Goal: Transaction & Acquisition: Book appointment/travel/reservation

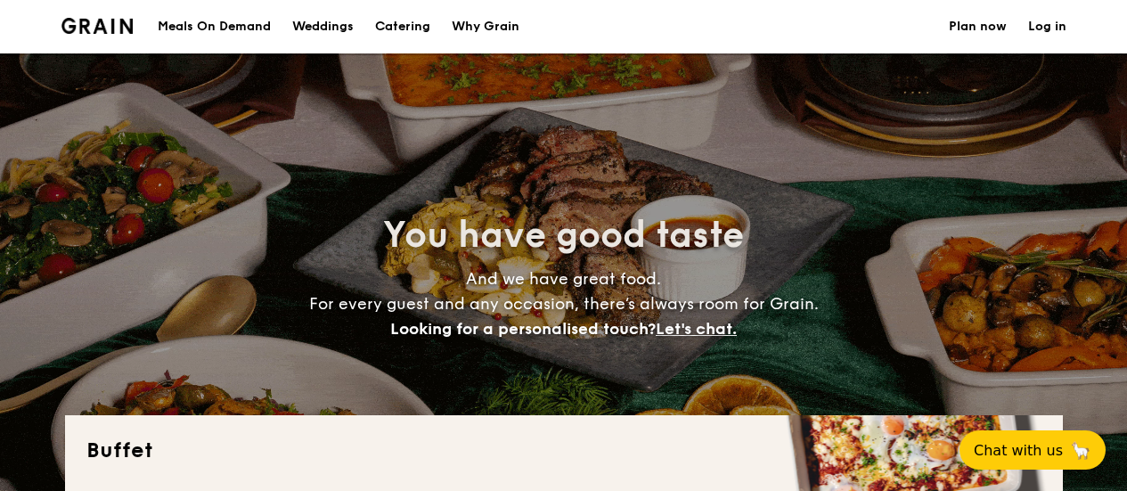
select select
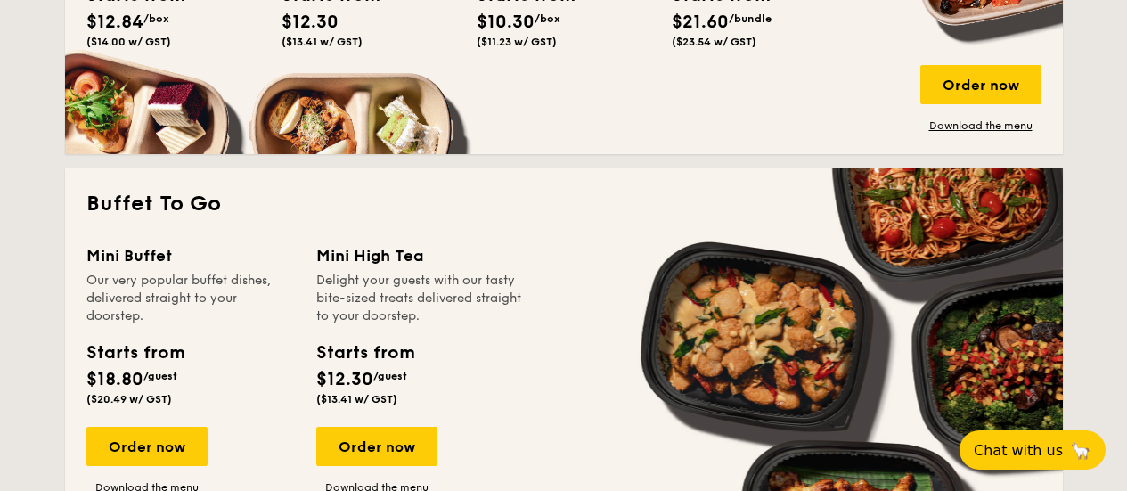
scroll to position [1069, 0]
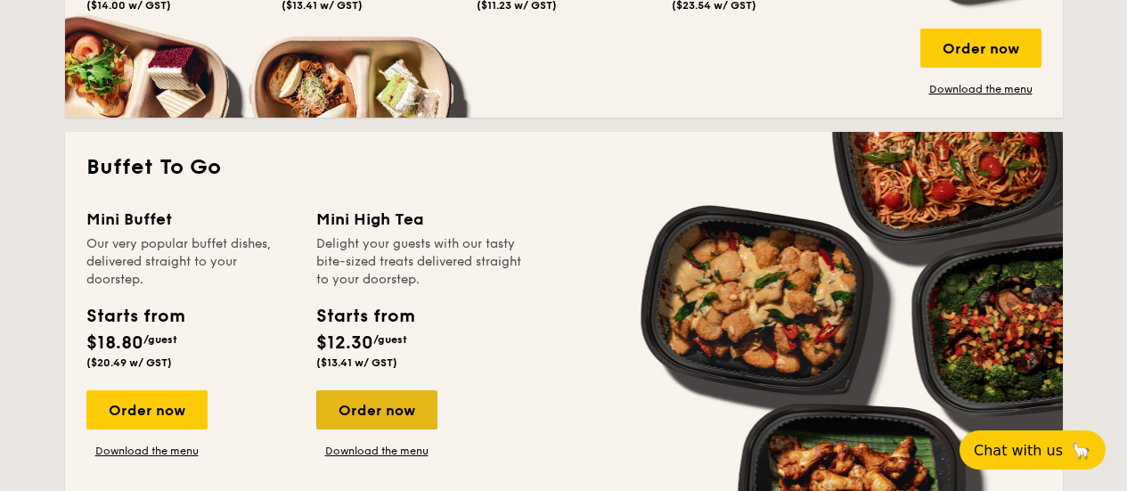
click at [375, 408] on div "Order now" at bounding box center [376, 409] width 121 height 39
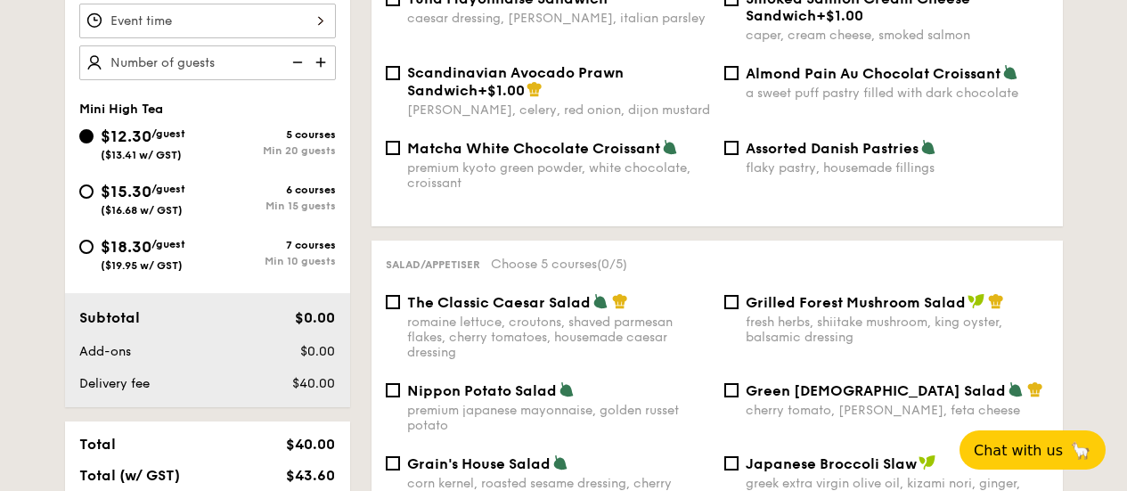
scroll to position [711, 0]
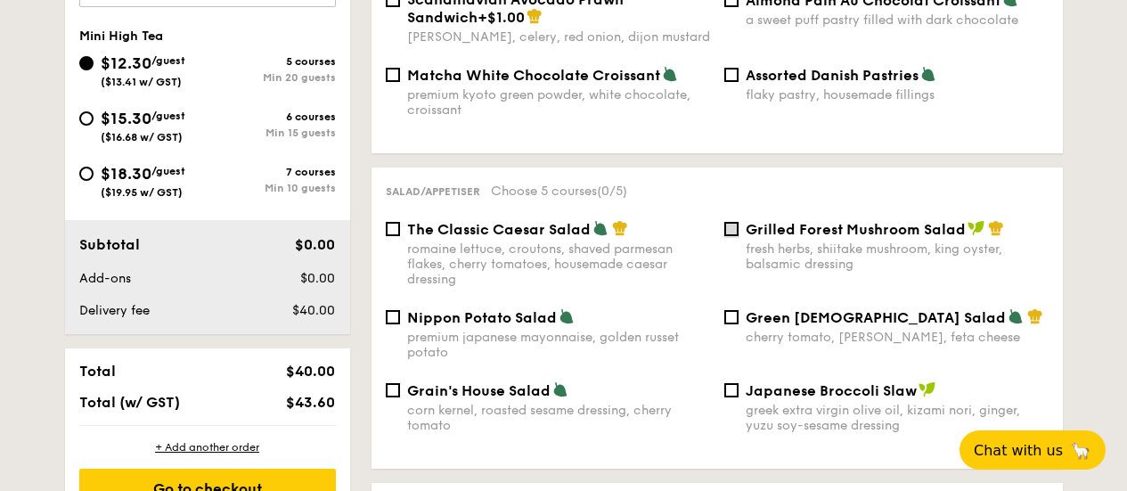
click at [729, 222] on input "Grilled Forest Mushroom Salad fresh herbs, shiitake mushroom, king oyster, bals…" at bounding box center [731, 229] width 14 height 14
checkbox input "true"
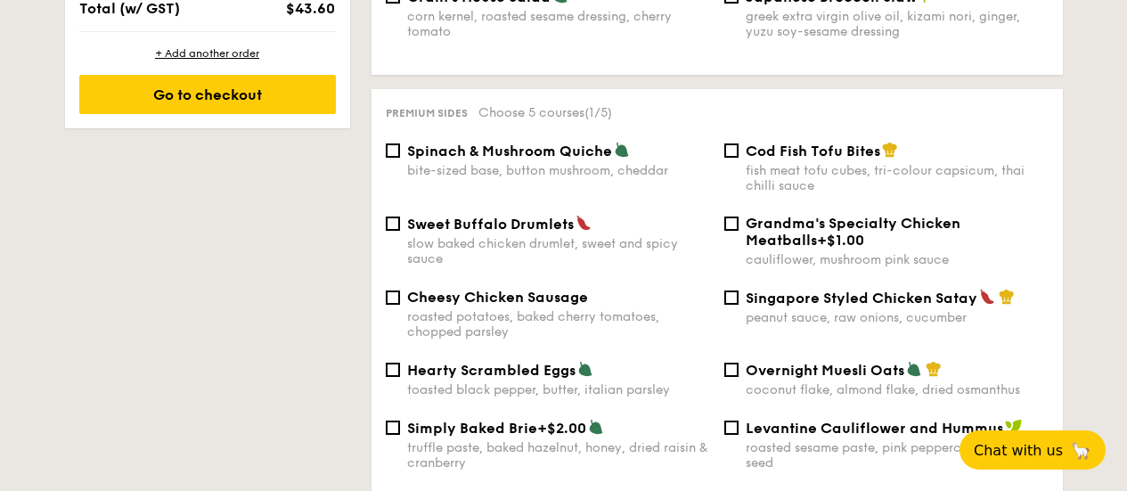
scroll to position [1156, 0]
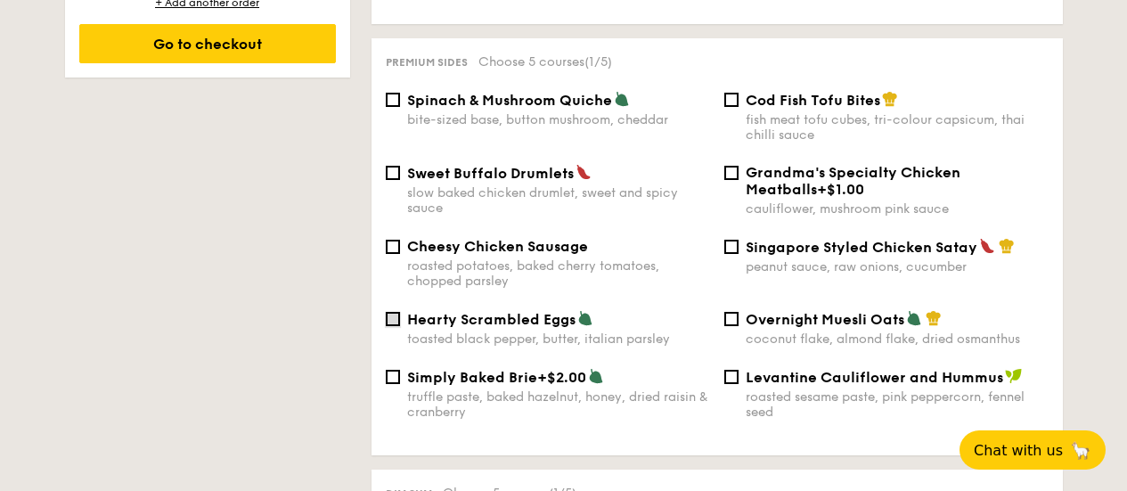
click at [394, 312] on input "Hearty Scrambled Eggs toasted black pepper, butter, italian parsley" at bounding box center [393, 319] width 14 height 14
checkbox input "true"
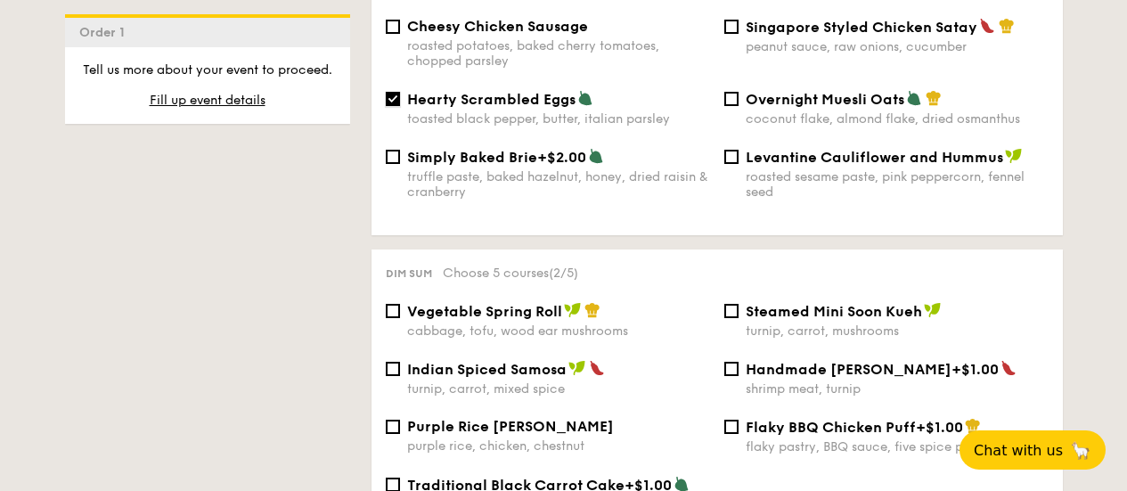
scroll to position [1511, 0]
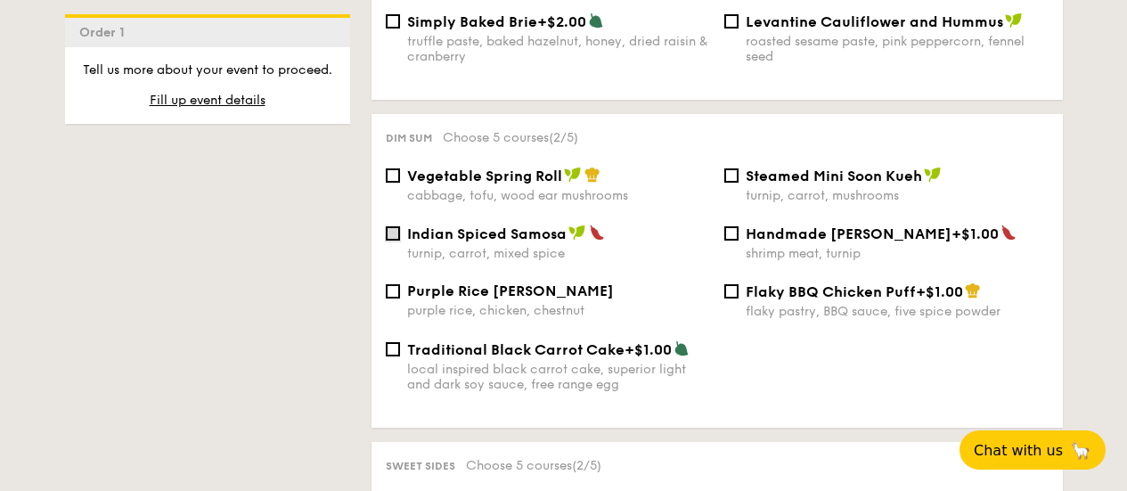
click at [393, 226] on input "Indian Spiced Samosa turnip, carrot, mixed spice" at bounding box center [393, 233] width 14 height 14
checkbox input "true"
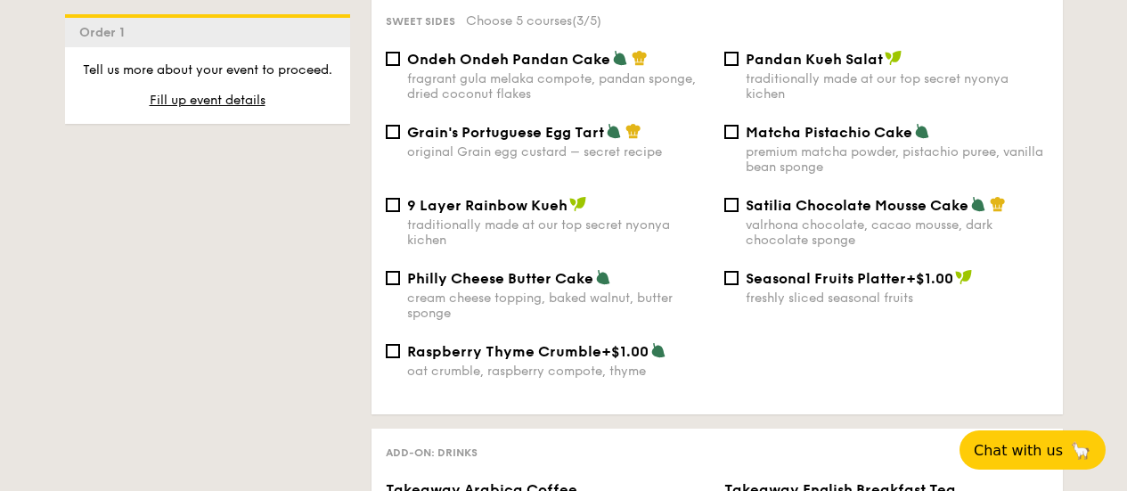
scroll to position [1867, 0]
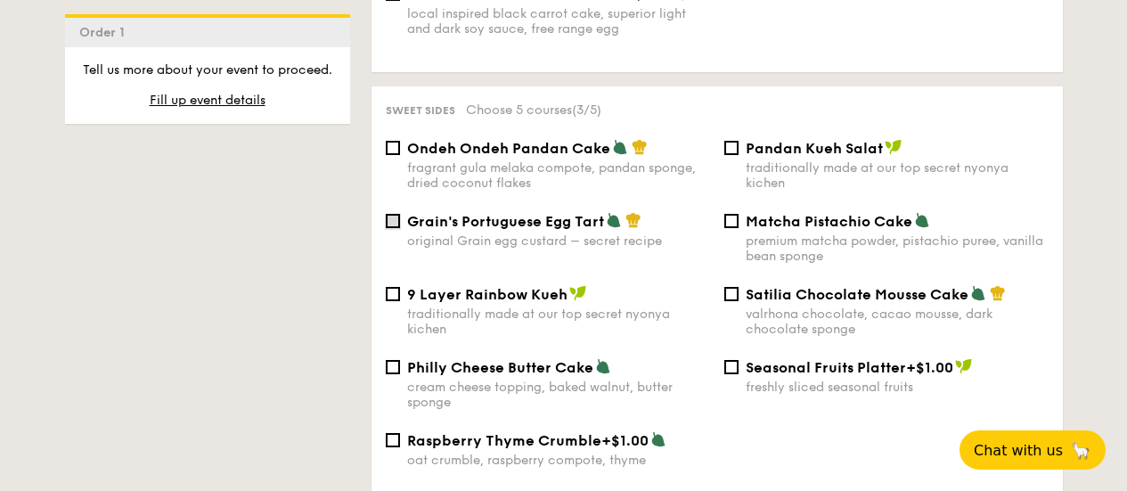
click at [390, 214] on input "Grain's Portuguese Egg Tart original Grain egg custard – secret recipe" at bounding box center [393, 221] width 14 height 14
checkbox input "true"
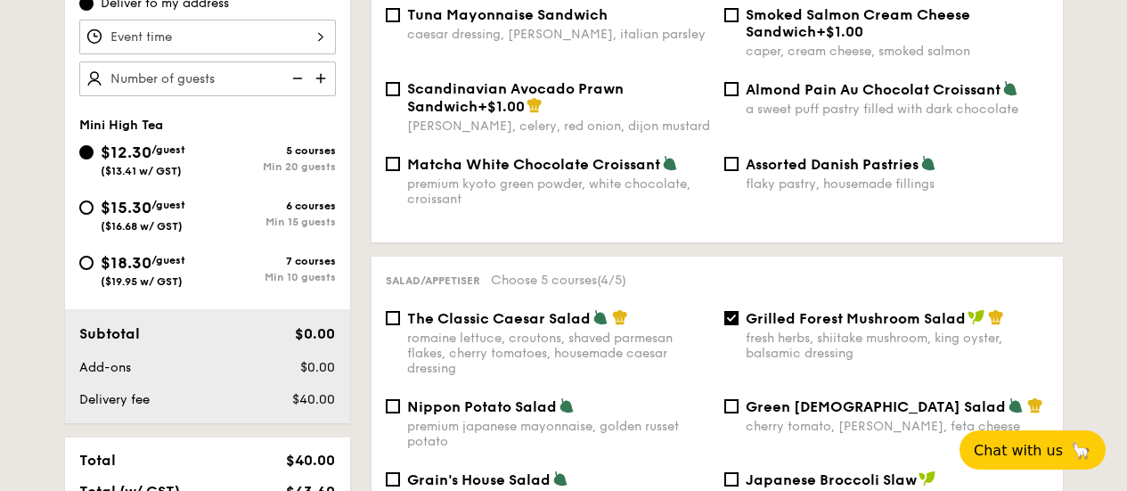
scroll to position [444, 0]
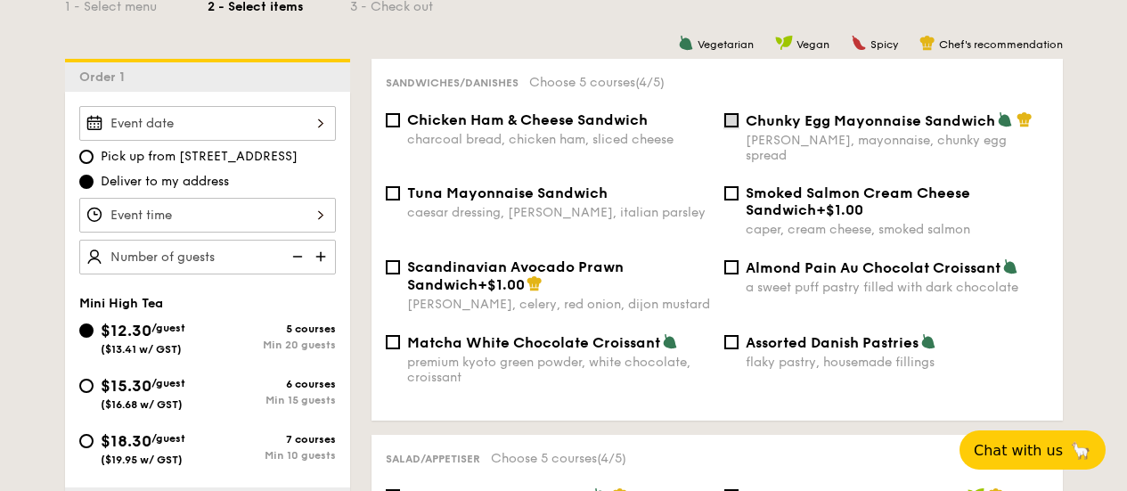
click at [731, 120] on input "Chunky Egg Mayonnaise Sandwich dijon mustard, mayonnaise, chunky egg spread" at bounding box center [731, 120] width 14 height 14
checkbox input "true"
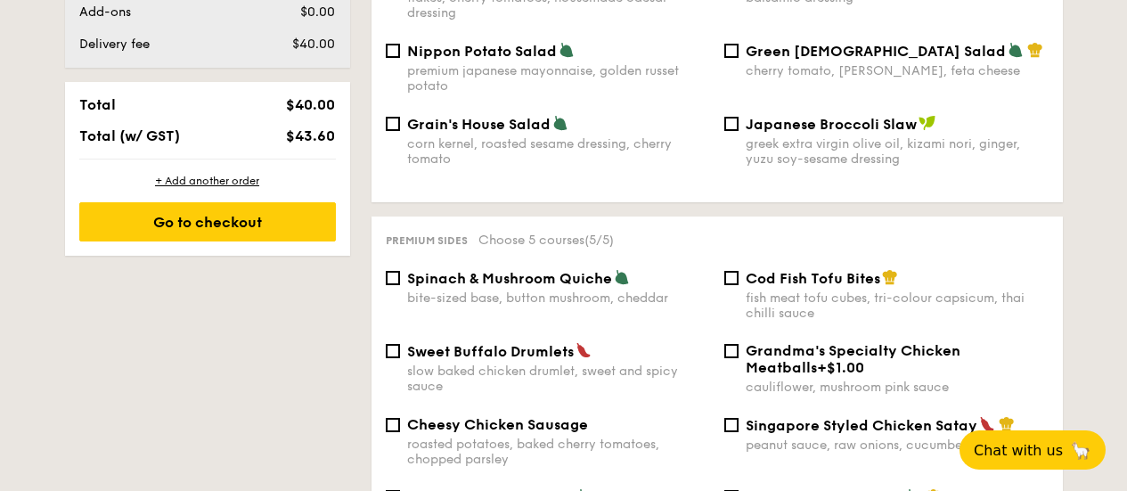
scroll to position [1067, 0]
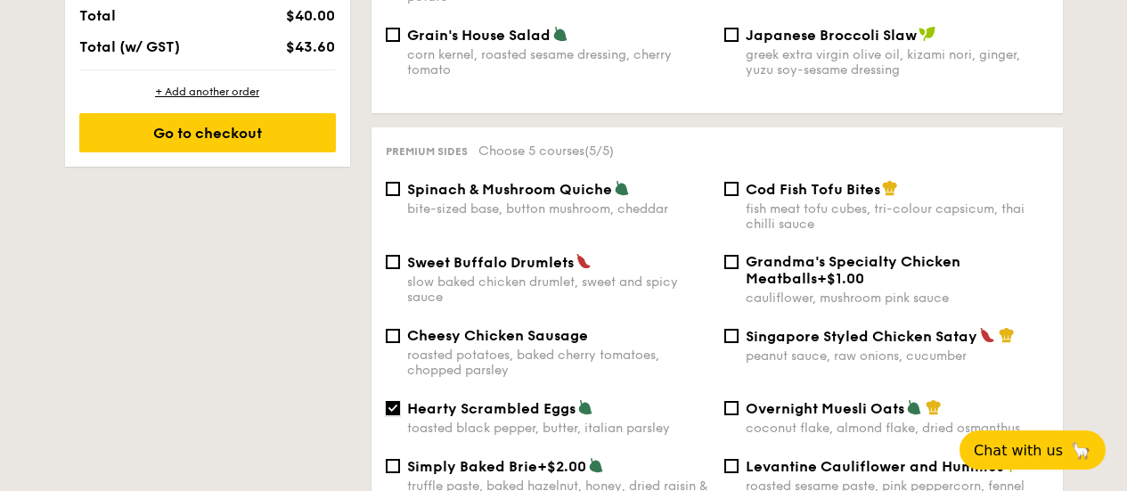
click at [401, 399] on div "Hearty Scrambled Eggs toasted black pepper, butter, italian parsley" at bounding box center [548, 417] width 339 height 37
click at [396, 401] on input "Hearty Scrambled Eggs toasted black pepper, butter, italian parsley" at bounding box center [393, 408] width 14 height 14
checkbox input "false"
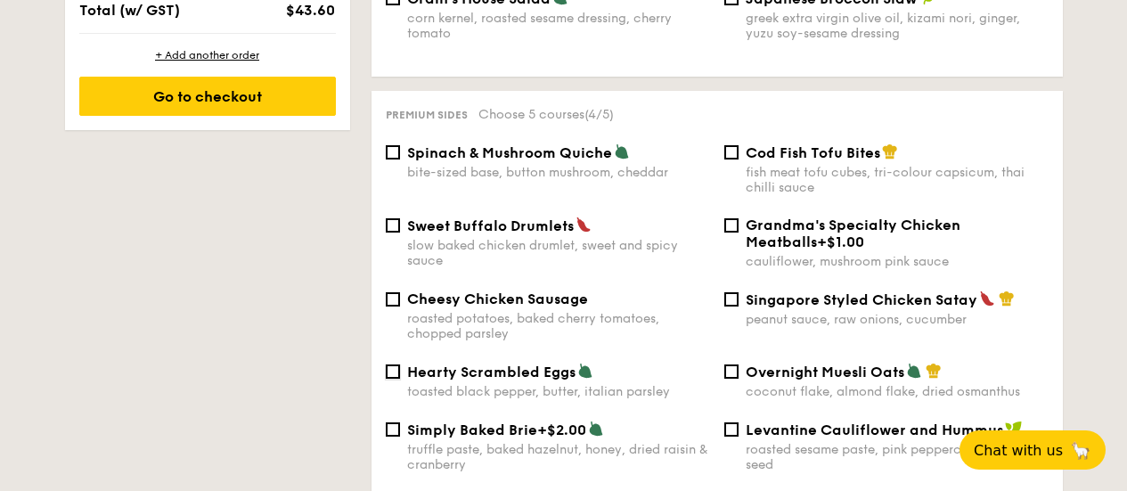
scroll to position [1156, 0]
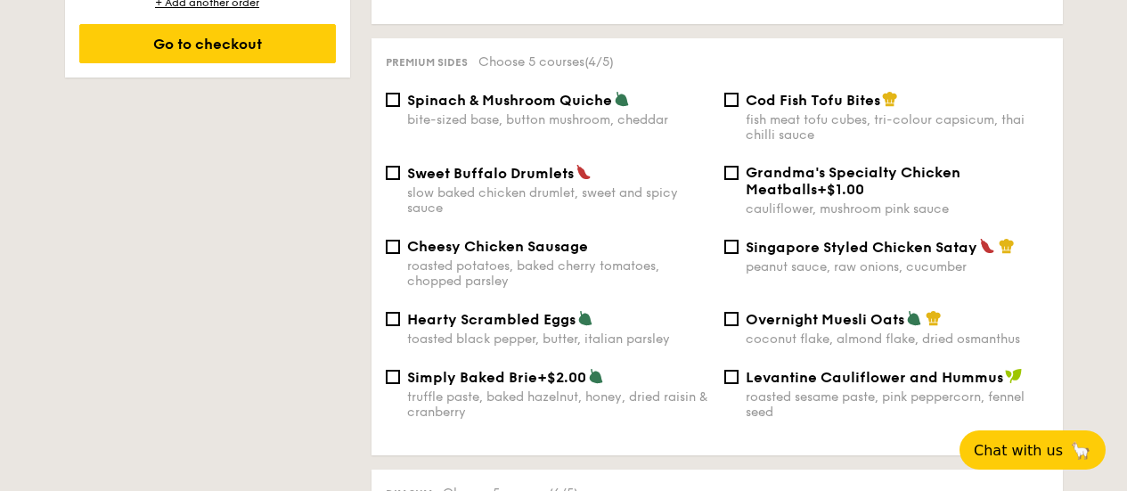
click at [798, 407] on div "Simply Baked Brie +$2.00 truffle paste, baked hazelnut, honey, dried raisin & c…" at bounding box center [717, 404] width 677 height 73
click at [798, 409] on div "Simply Baked Brie +$2.00 truffle paste, baked hazelnut, honey, dried raisin & c…" at bounding box center [717, 404] width 677 height 73
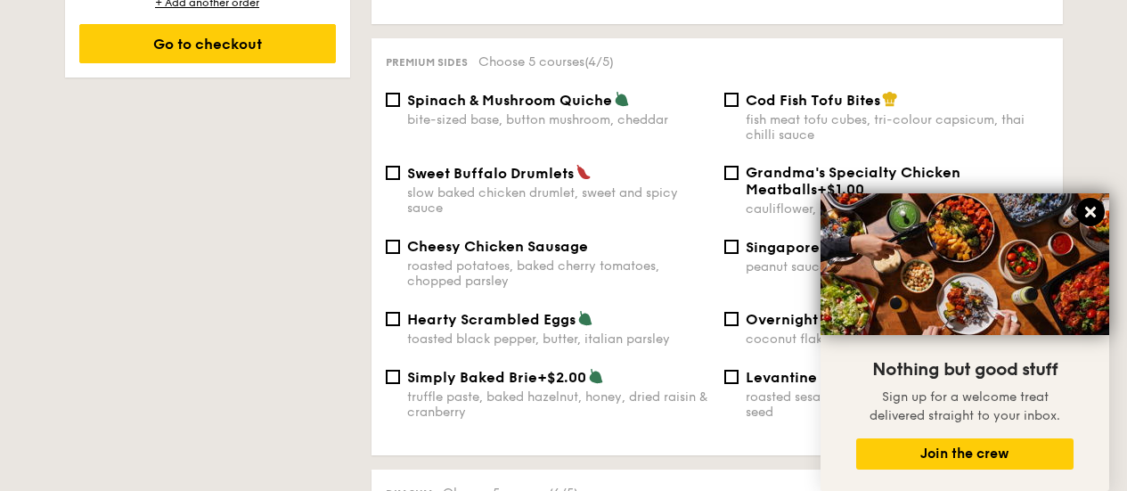
click at [1092, 213] on icon at bounding box center [1090, 212] width 11 height 11
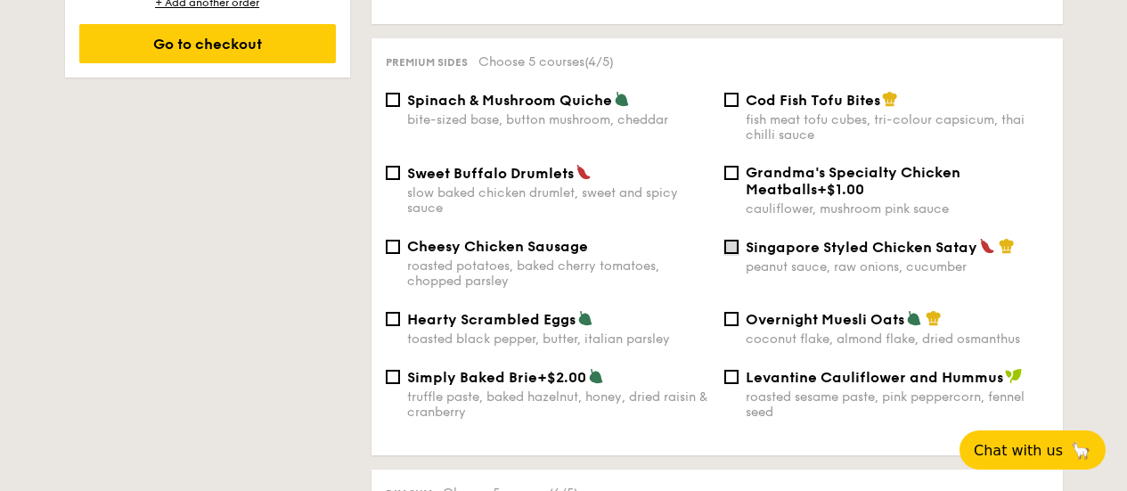
click at [733, 240] on input "Singapore Styled Chicken Satay peanut sauce, raw onions, cucumber" at bounding box center [731, 247] width 14 height 14
checkbox input "true"
click at [387, 166] on input "Sweet Buffalo Drumlets slow baked chicken drumlet, sweet and spicy sauce" at bounding box center [393, 173] width 14 height 14
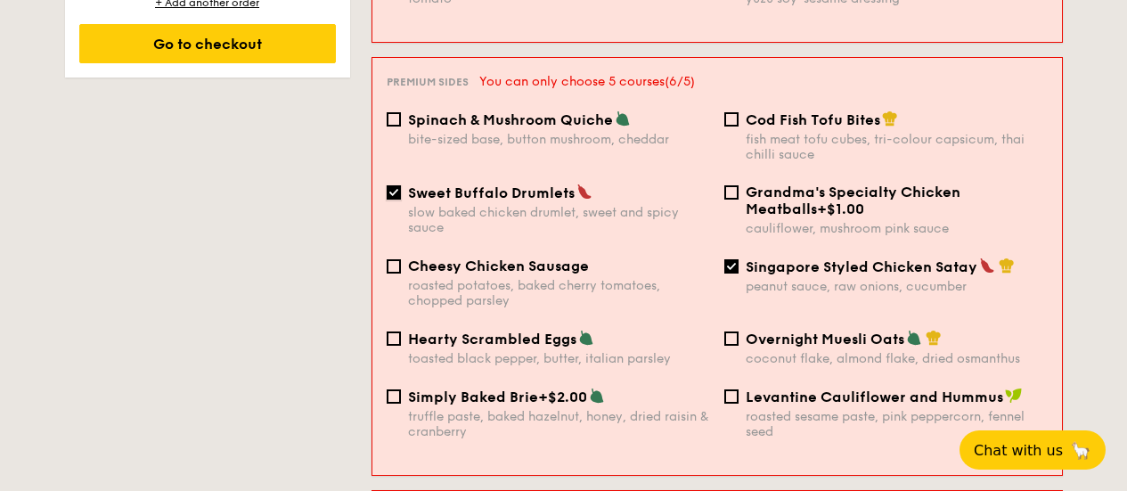
click at [394, 185] on input "Sweet Buffalo Drumlets slow baked chicken drumlet, sweet and spicy sauce" at bounding box center [394, 192] width 14 height 14
checkbox input "false"
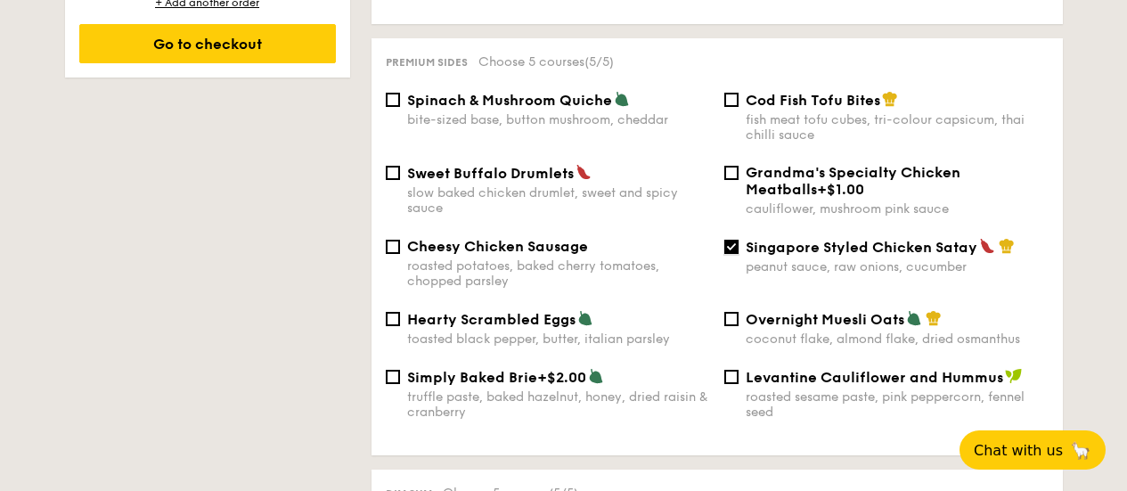
click at [729, 240] on input "Singapore Styled Chicken Satay peanut sauce, raw onions, cucumber" at bounding box center [731, 247] width 14 height 14
checkbox input "false"
click at [390, 93] on input "Spinach & Mushroom Quiche bite-sized base, button mushroom, cheddar" at bounding box center [393, 100] width 14 height 14
checkbox input "true"
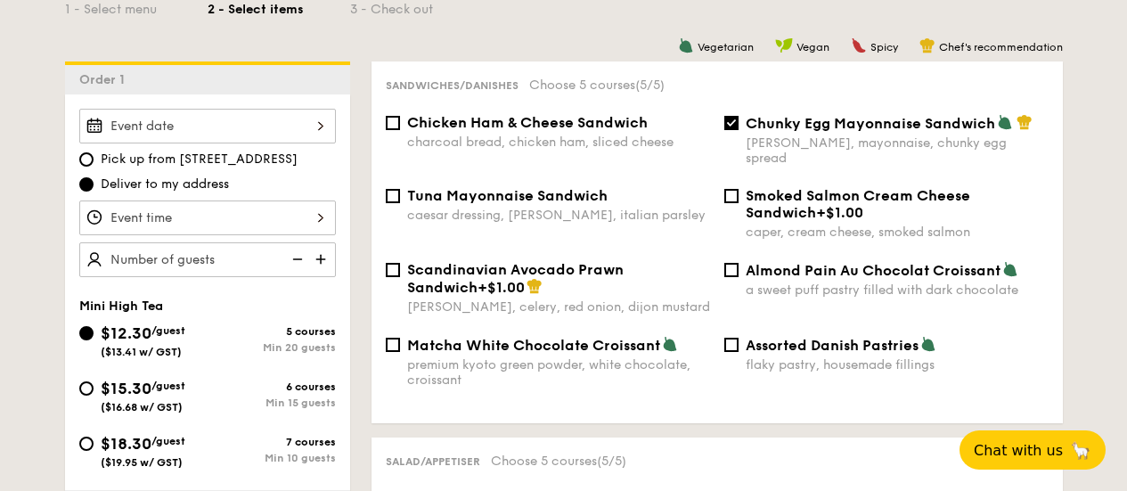
scroll to position [533, 0]
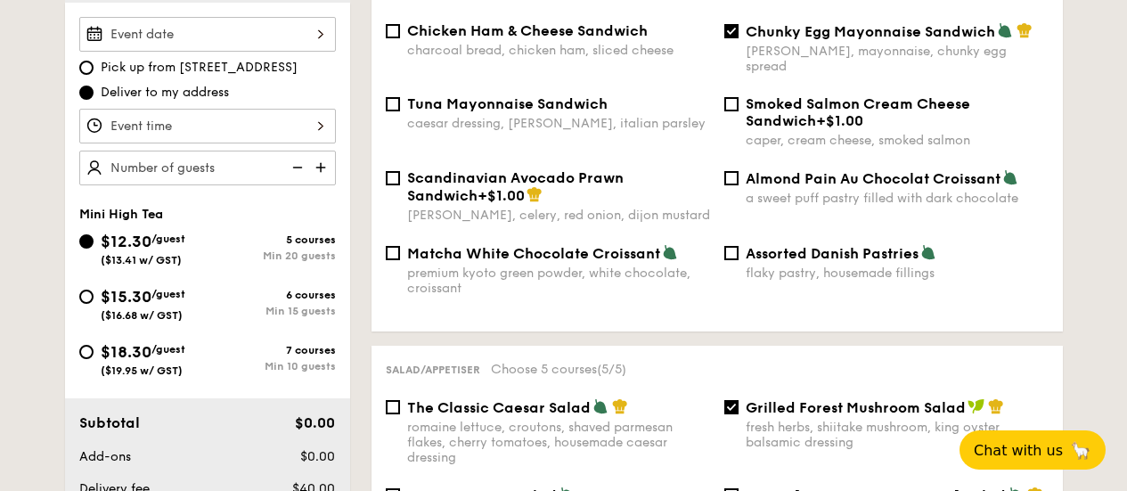
click at [317, 127] on input "Takeaway Arabica Coffee packed in a takeaway box with [PERSON_NAME], sugar, and…" at bounding box center [207, 126] width 257 height 35
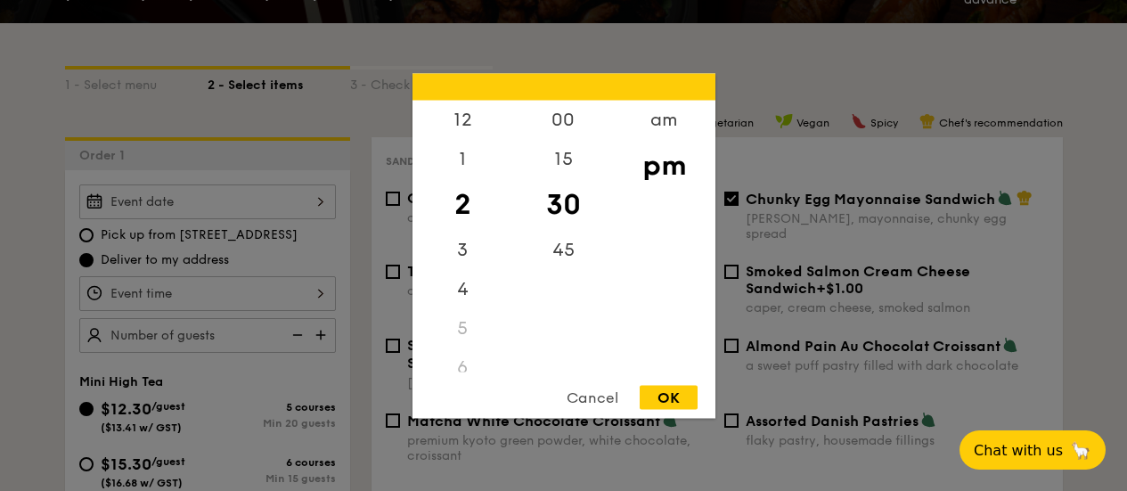
scroll to position [356, 0]
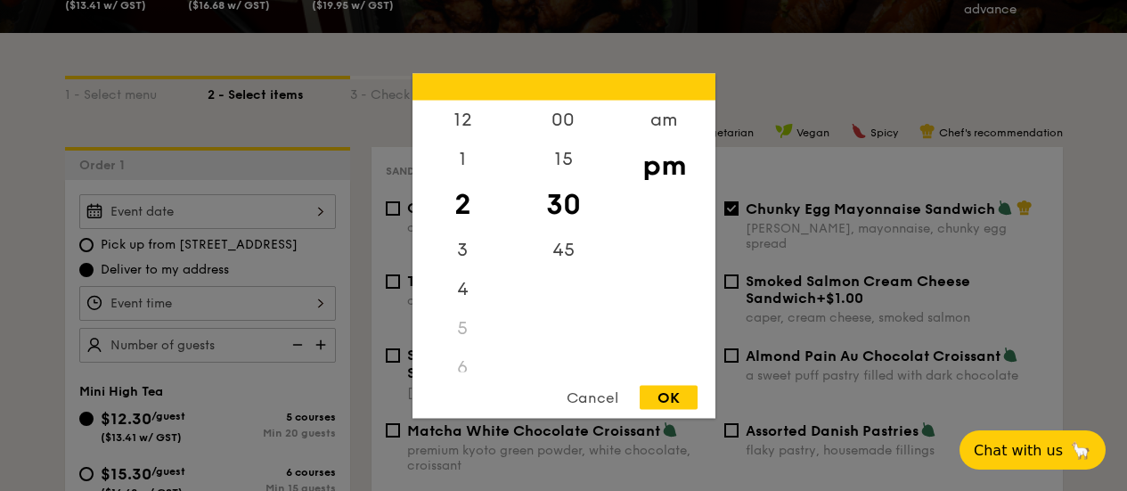
click at [321, 304] on div at bounding box center [563, 245] width 1127 height 491
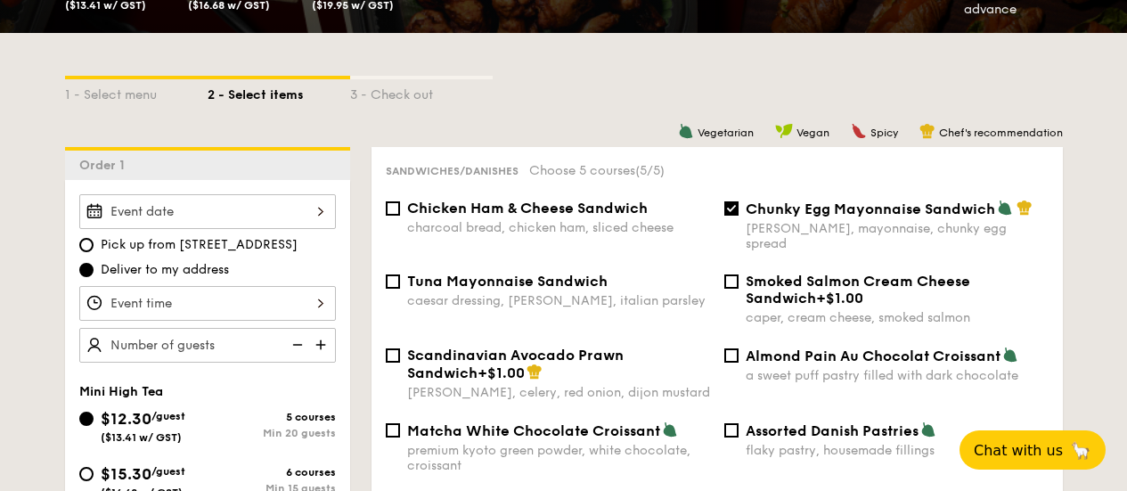
click at [321, 210] on input "Takeaway Arabica Coffee packed in a takeaway box with [PERSON_NAME], sugar, and…" at bounding box center [207, 211] width 257 height 35
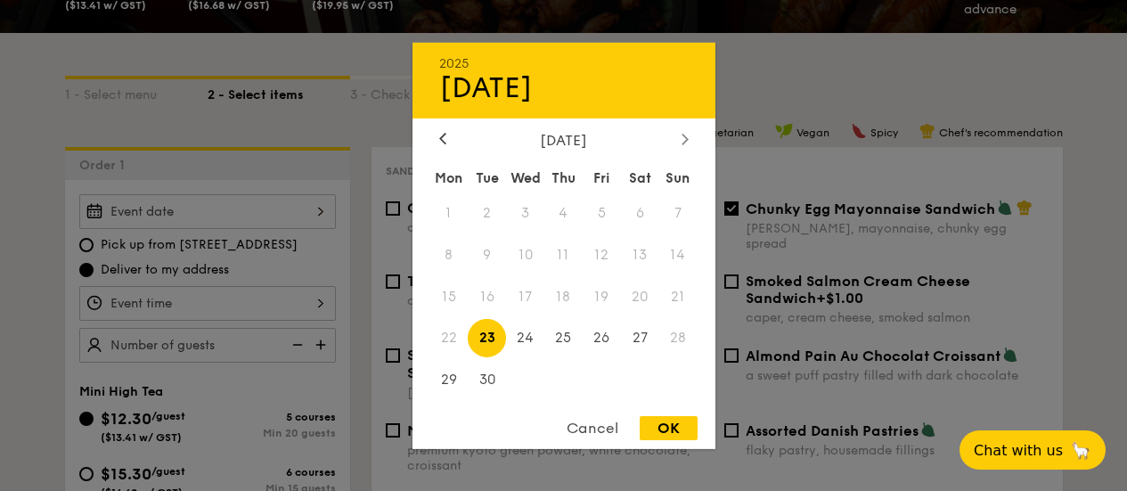
click at [687, 138] on icon at bounding box center [685, 139] width 7 height 12
click at [687, 138] on icon at bounding box center [684, 139] width 5 height 11
click at [444, 142] on icon at bounding box center [442, 139] width 7 height 12
click at [603, 293] on span "17" at bounding box center [602, 296] width 38 height 38
click at [659, 425] on div "OK" at bounding box center [669, 428] width 58 height 24
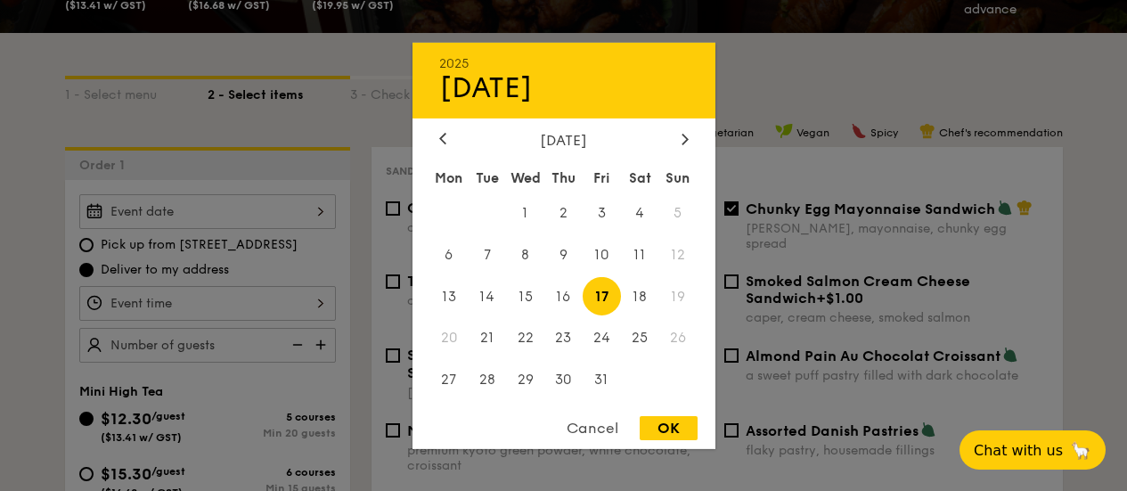
type input "[DATE]"
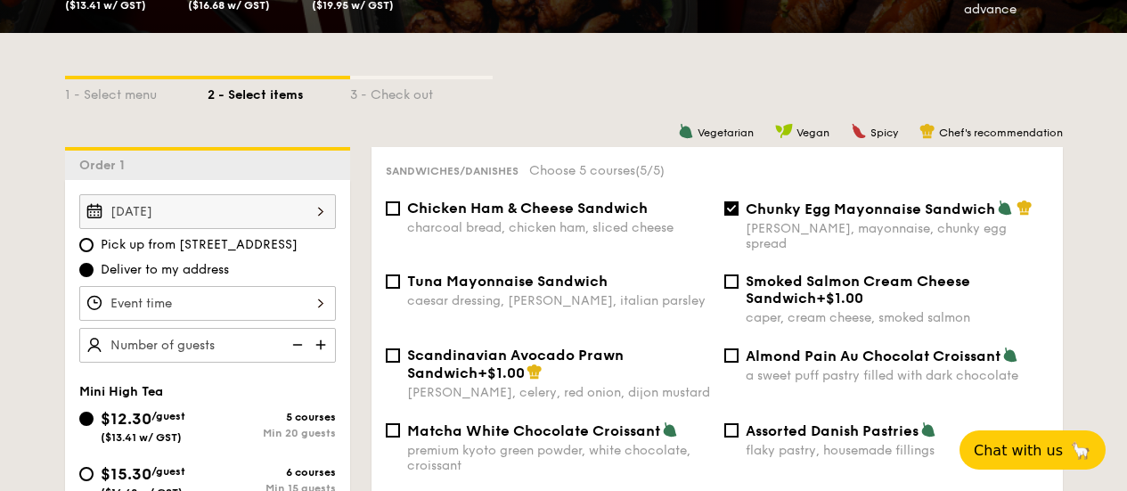
click at [317, 306] on input "Takeaway Arabica Coffee packed in a takeaway box with [PERSON_NAME], sugar, and…" at bounding box center [207, 303] width 257 height 35
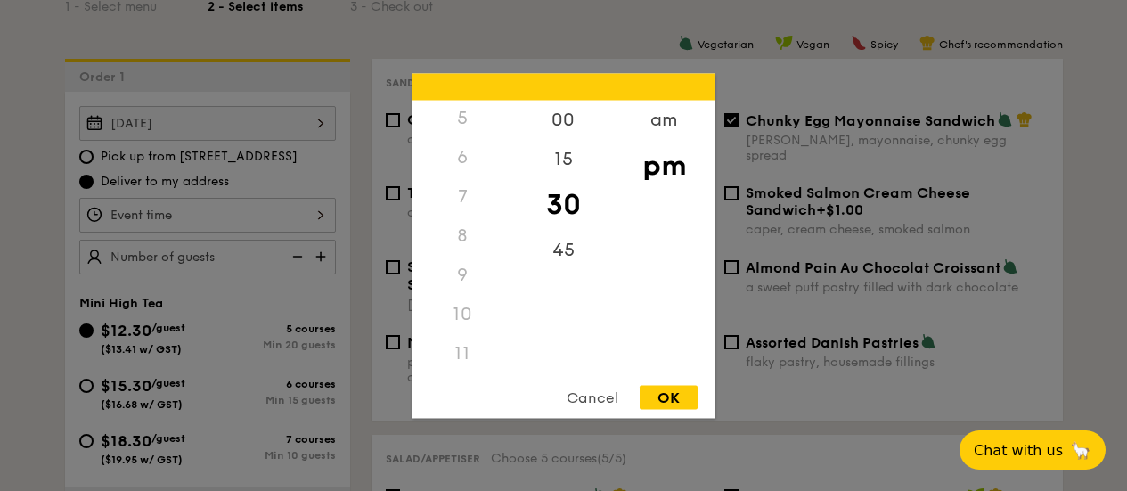
scroll to position [711, 0]
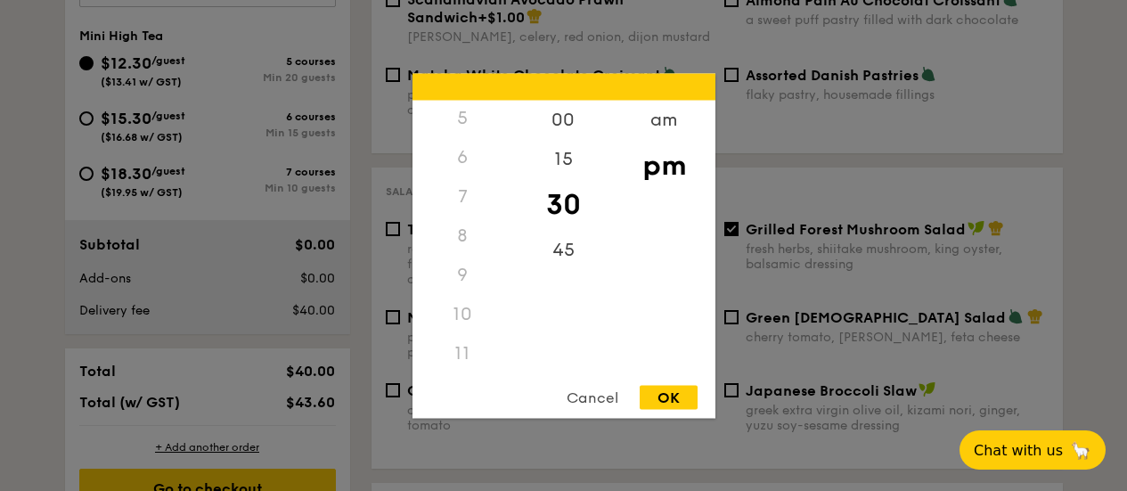
click at [464, 246] on div "8" at bounding box center [463, 235] width 101 height 39
click at [456, 121] on div "5" at bounding box center [463, 117] width 101 height 39
click at [461, 129] on div "12" at bounding box center [463, 126] width 101 height 52
click at [662, 122] on div "am" at bounding box center [664, 126] width 101 height 52
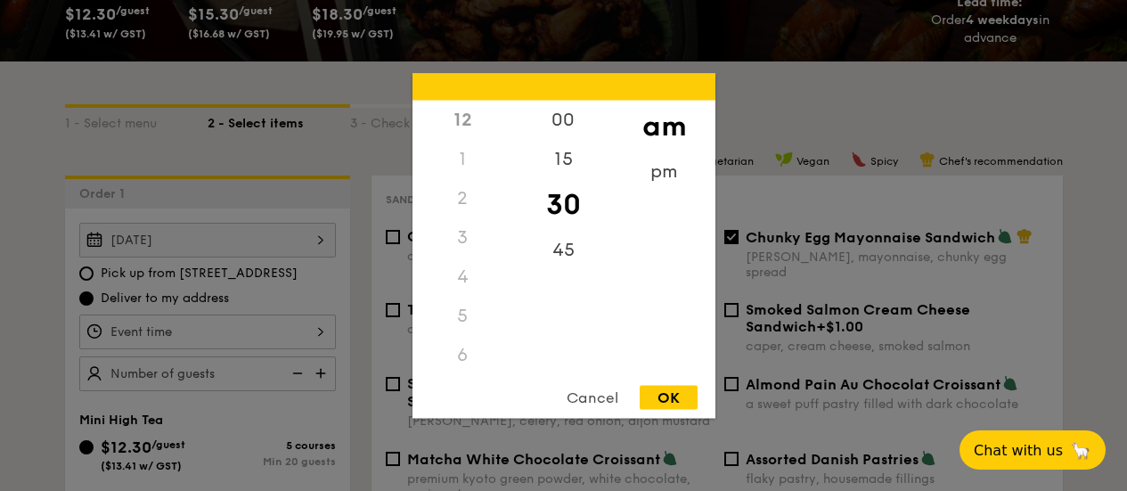
scroll to position [356, 0]
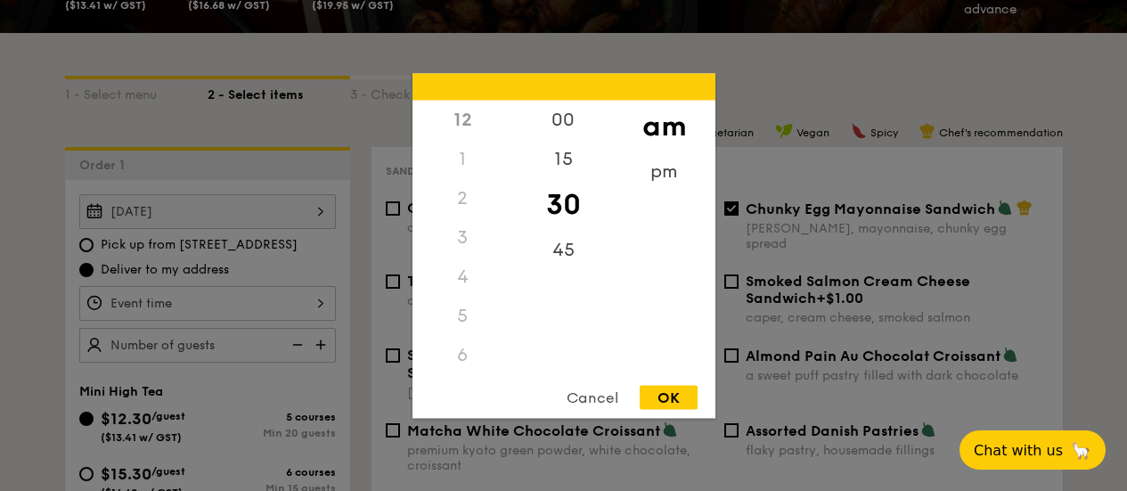
click at [454, 274] on div "4" at bounding box center [463, 276] width 101 height 39
click at [463, 275] on div "9" at bounding box center [463, 281] width 101 height 52
click at [662, 395] on div "OK" at bounding box center [669, 397] width 58 height 24
type input "9:30AM"
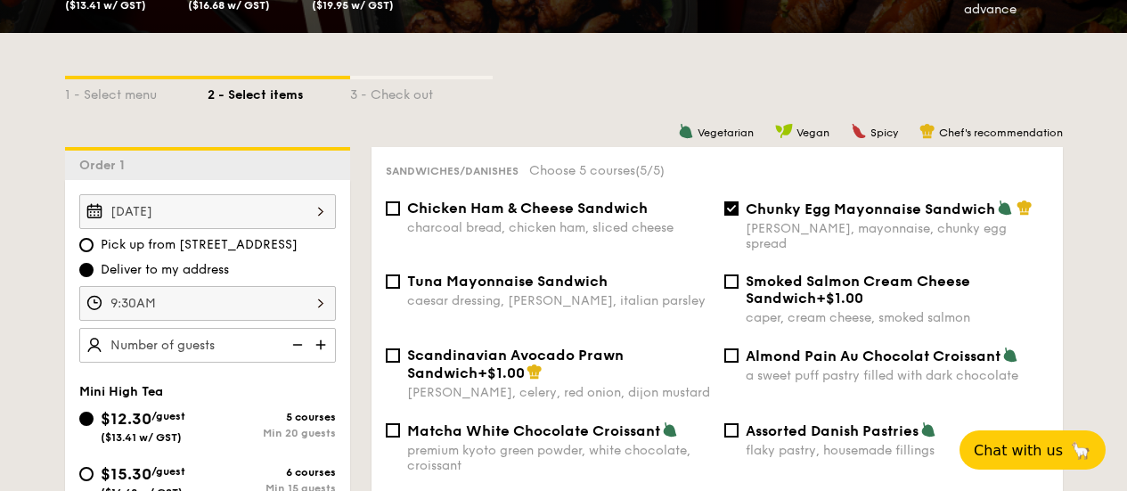
click at [321, 344] on img at bounding box center [322, 345] width 27 height 34
type input "20 guests"
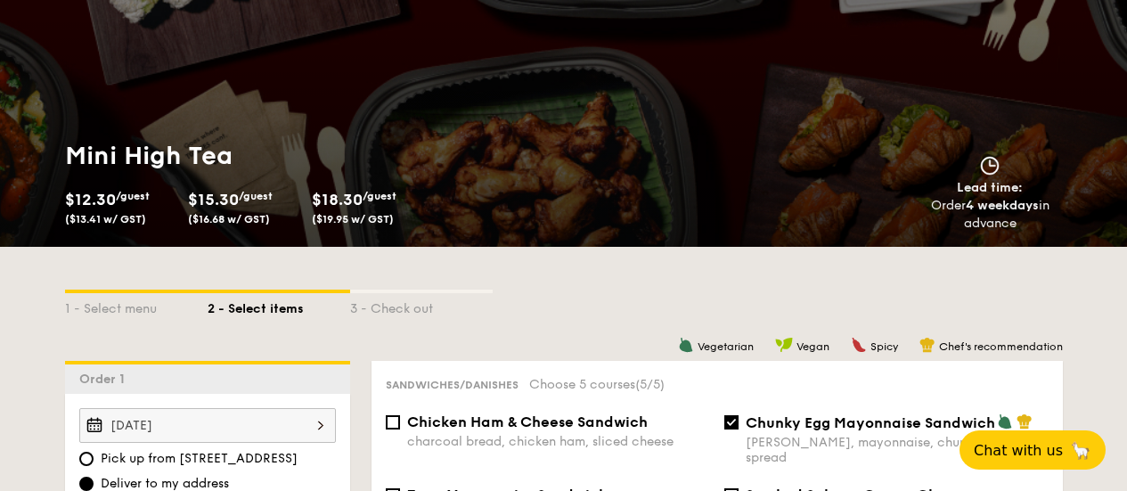
scroll to position [0, 0]
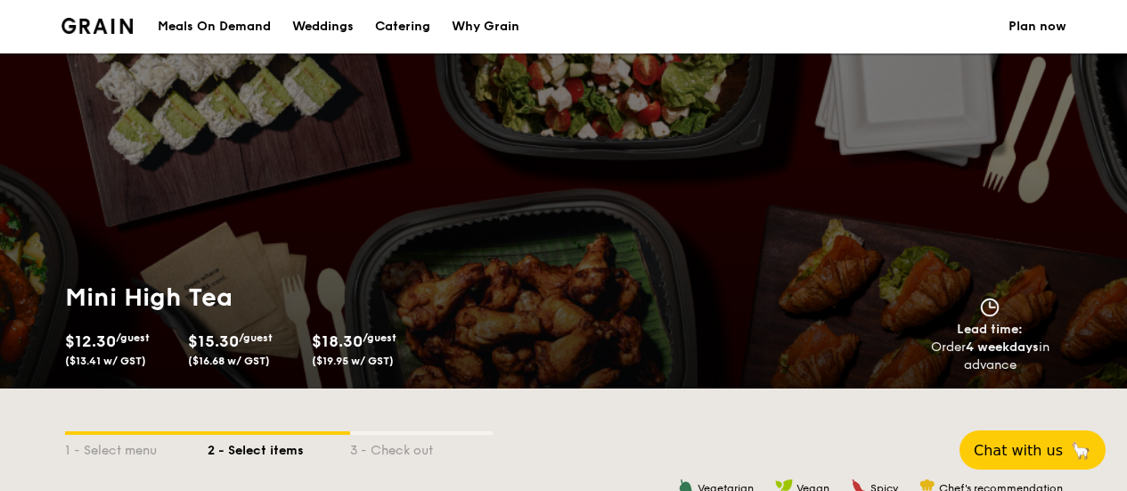
click at [244, 339] on div "$15.30 /guest ($16.68 w/ GST)" at bounding box center [243, 347] width 110 height 39
click at [1044, 26] on link "Plan now" at bounding box center [1038, 26] width 58 height 53
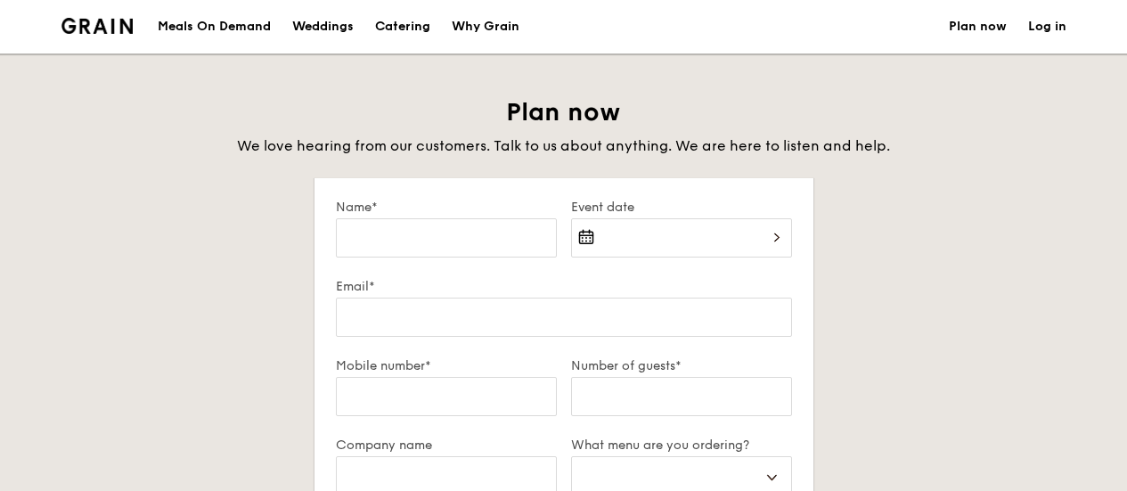
select select
click at [112, 22] on img at bounding box center [97, 26] width 72 height 16
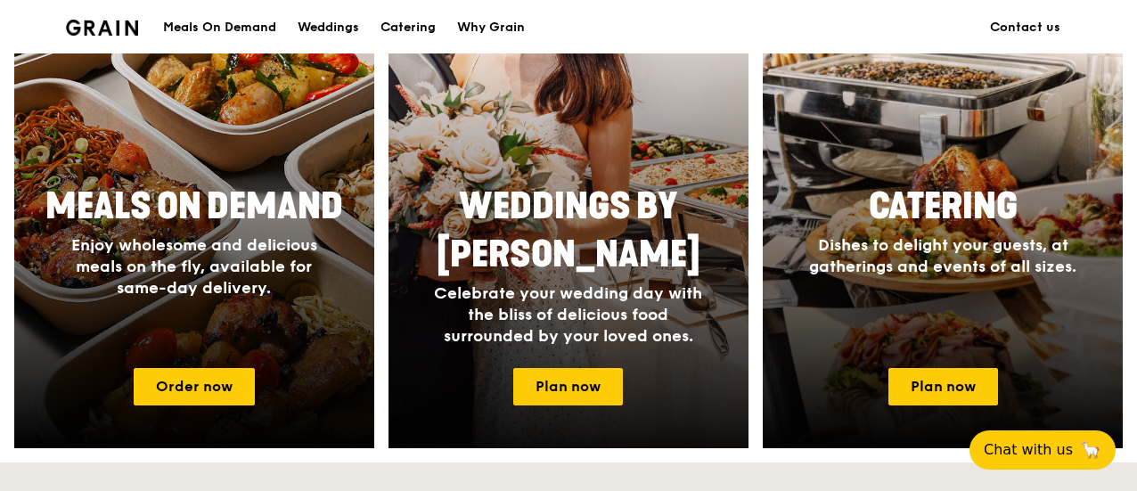
scroll to position [802, 0]
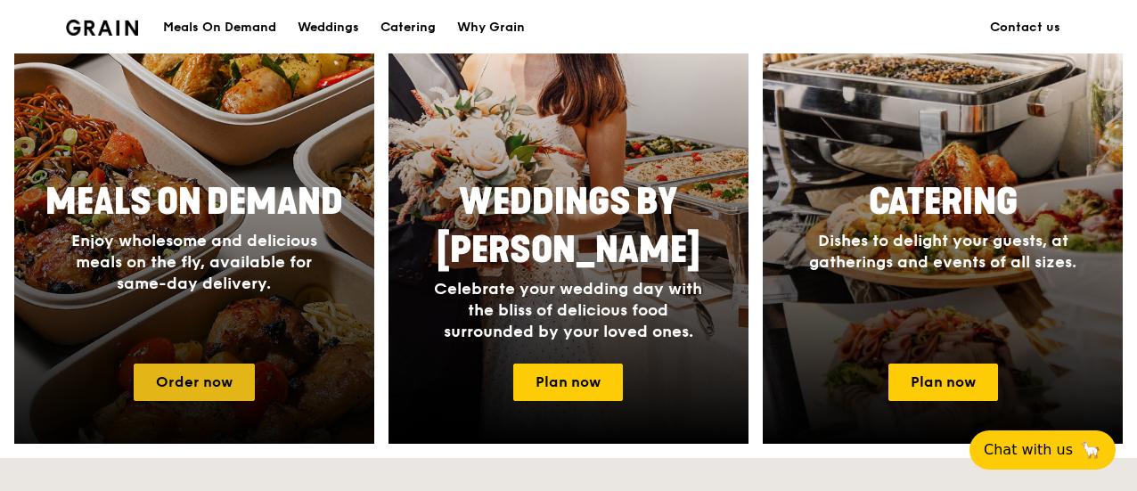
click at [233, 368] on link "Order now" at bounding box center [194, 382] width 121 height 37
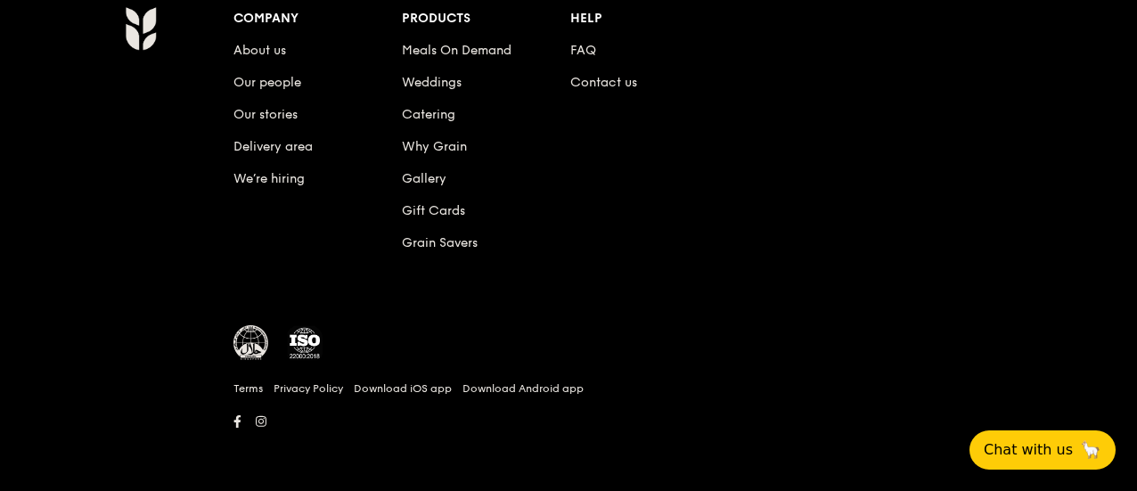
scroll to position [239, 0]
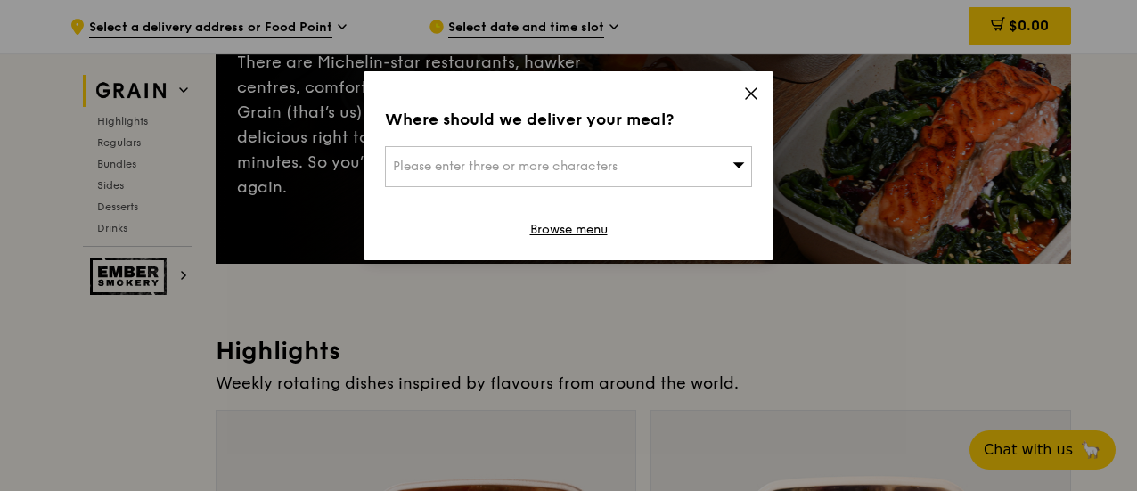
click at [751, 92] on icon at bounding box center [751, 94] width 16 height 16
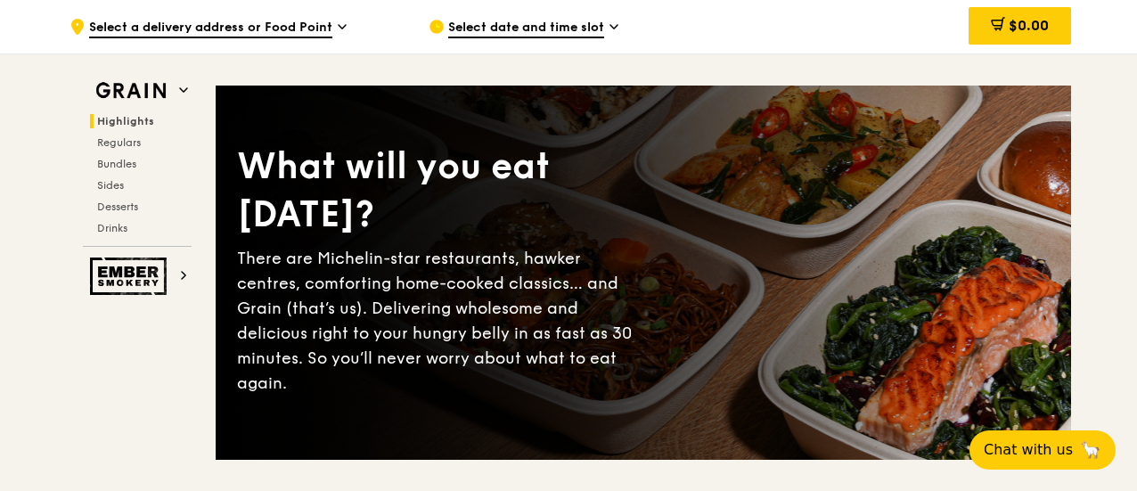
scroll to position [0, 0]
